Goal: Use online tool/utility: Utilize a website feature to perform a specific function

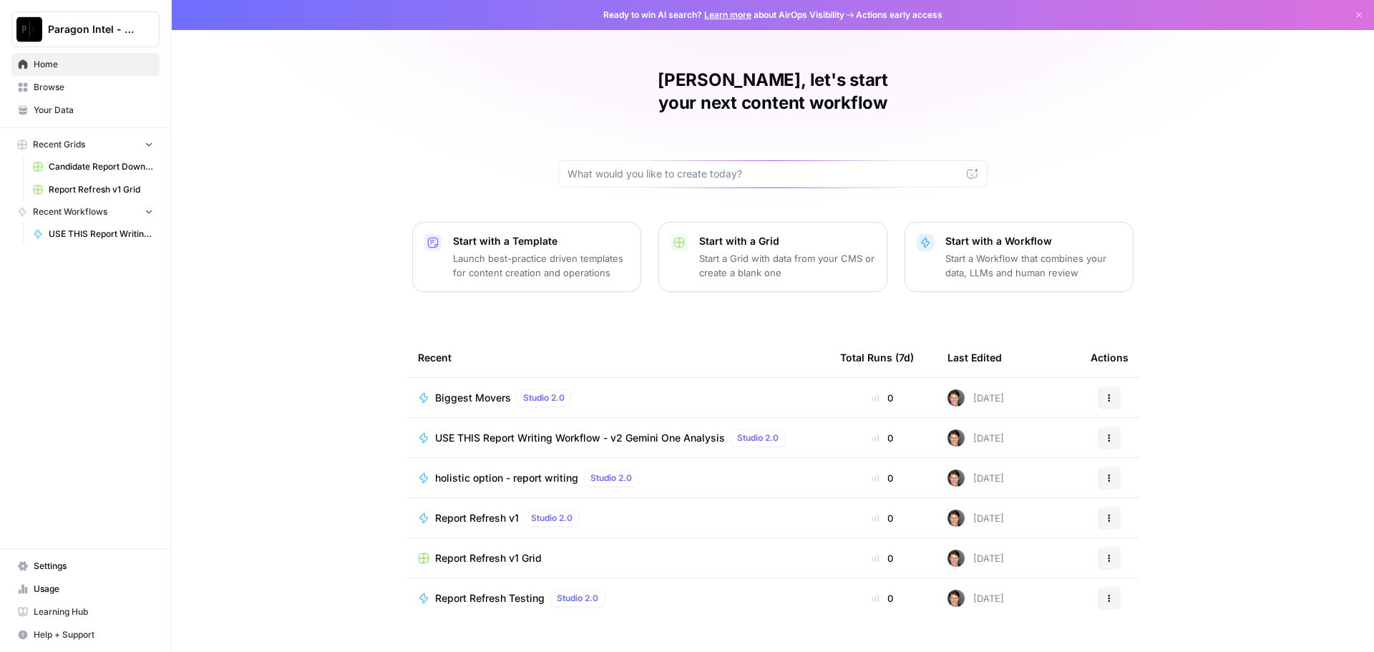
click at [502, 431] on span "USE THIS Report Writing Workflow - v2 Gemini One Analysis" at bounding box center [580, 438] width 290 height 14
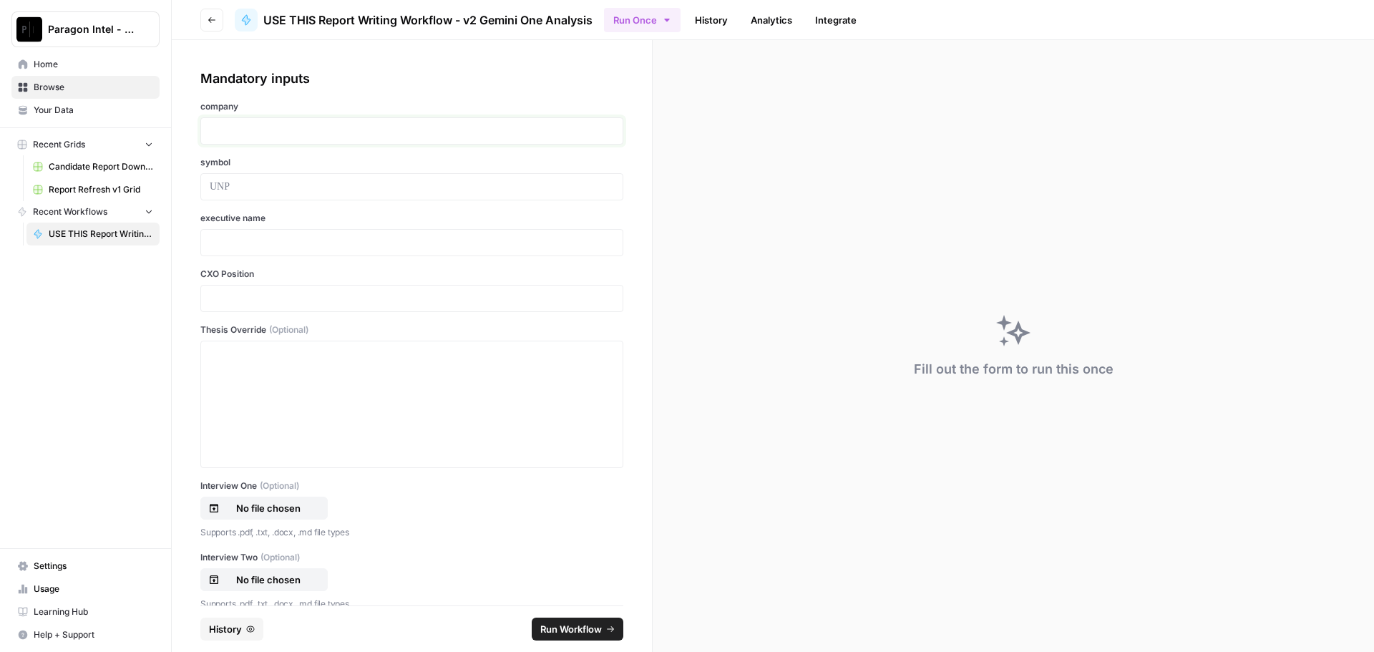
click at [264, 136] on p at bounding box center [412, 131] width 404 height 14
click at [208, 135] on div at bounding box center [411, 130] width 423 height 27
click at [233, 122] on div at bounding box center [411, 130] width 423 height 27
click at [220, 128] on p at bounding box center [412, 131] width 404 height 14
click at [223, 190] on p at bounding box center [412, 187] width 404 height 14
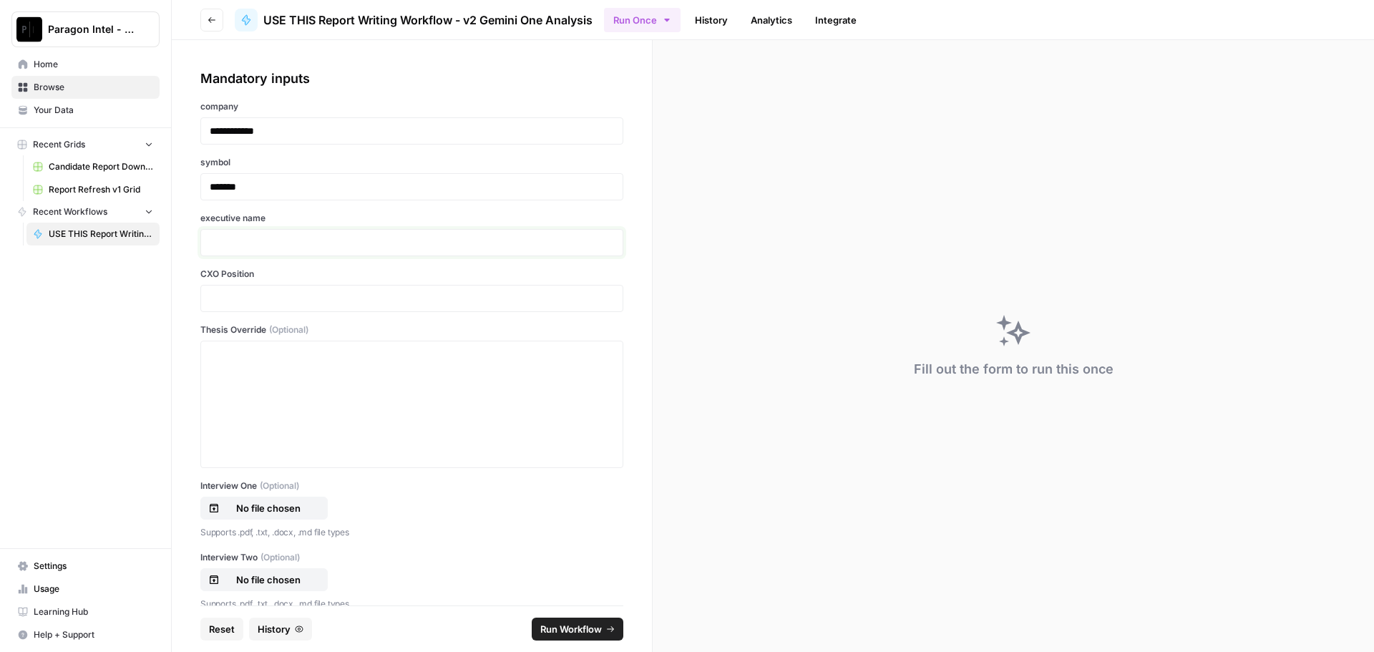
click at [245, 249] on p at bounding box center [412, 242] width 404 height 14
click at [228, 245] on p at bounding box center [412, 242] width 404 height 14
click at [280, 365] on div at bounding box center [412, 404] width 404 height 115
click at [245, 299] on p at bounding box center [412, 298] width 404 height 14
click at [233, 375] on div at bounding box center [412, 404] width 404 height 115
